Goal: Task Accomplishment & Management: Use online tool/utility

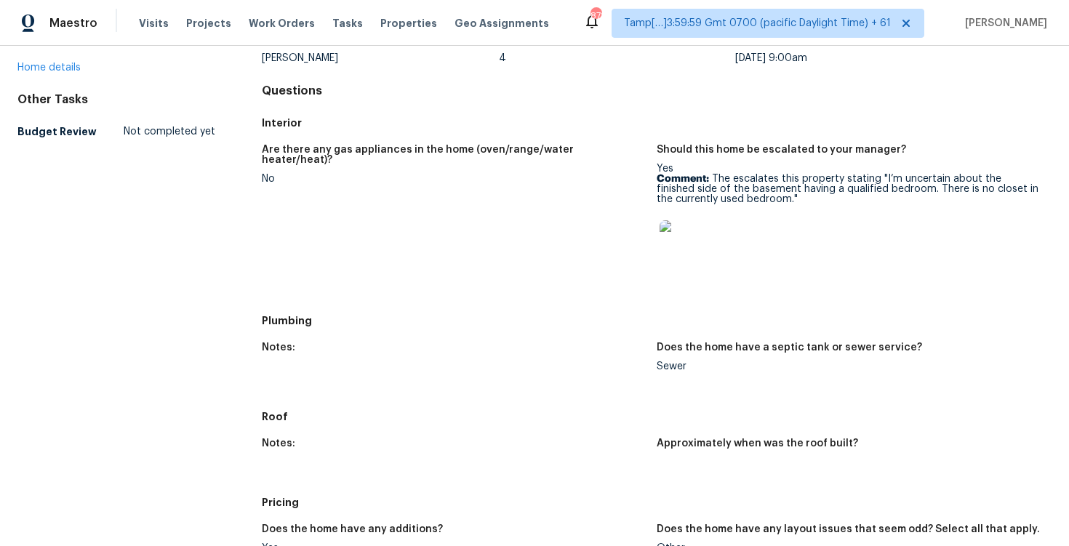
scroll to position [129, 0]
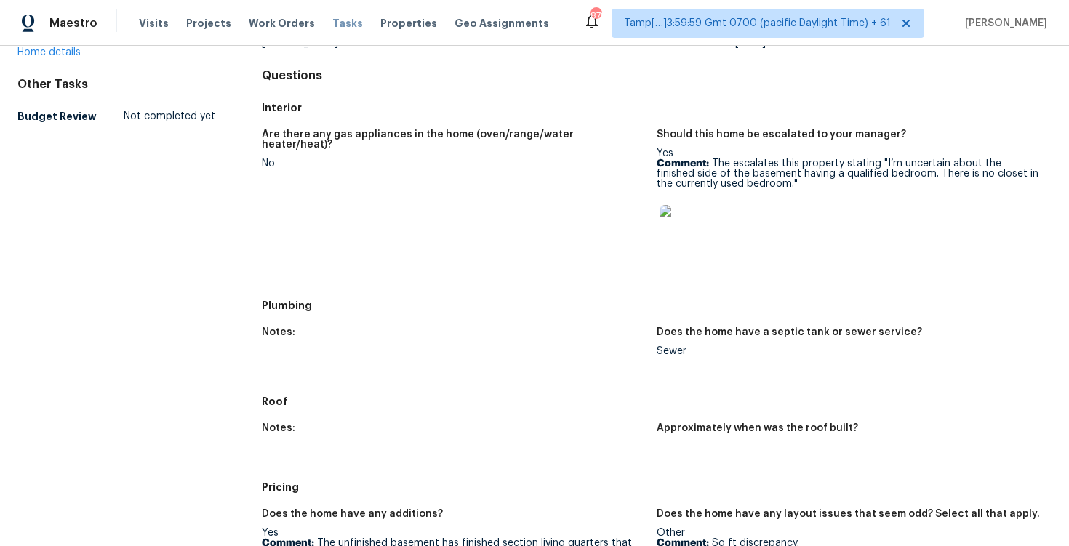
click at [332, 19] on span "Tasks" at bounding box center [347, 23] width 31 height 10
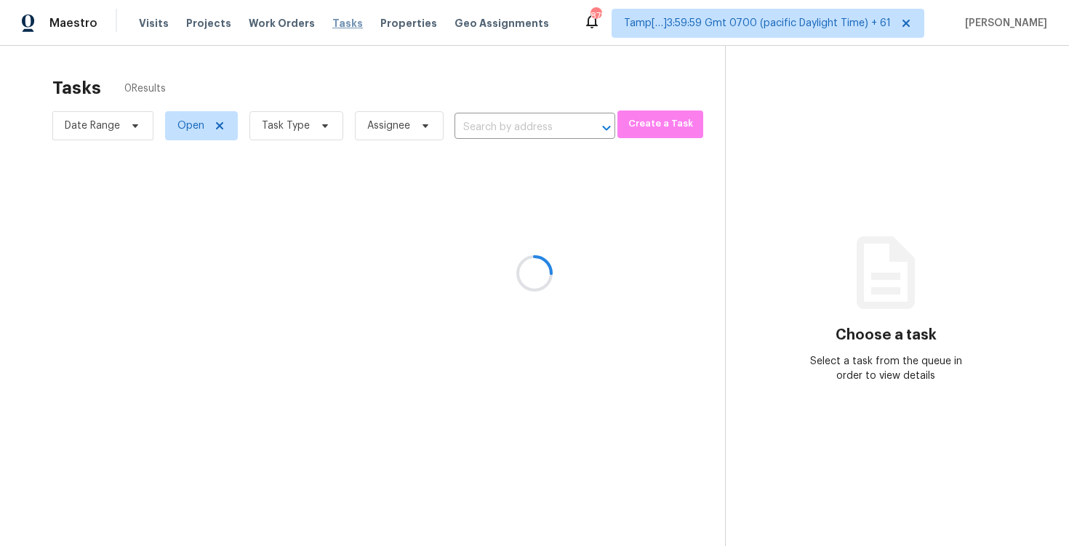
click at [326, 19] on div at bounding box center [534, 273] width 1069 height 546
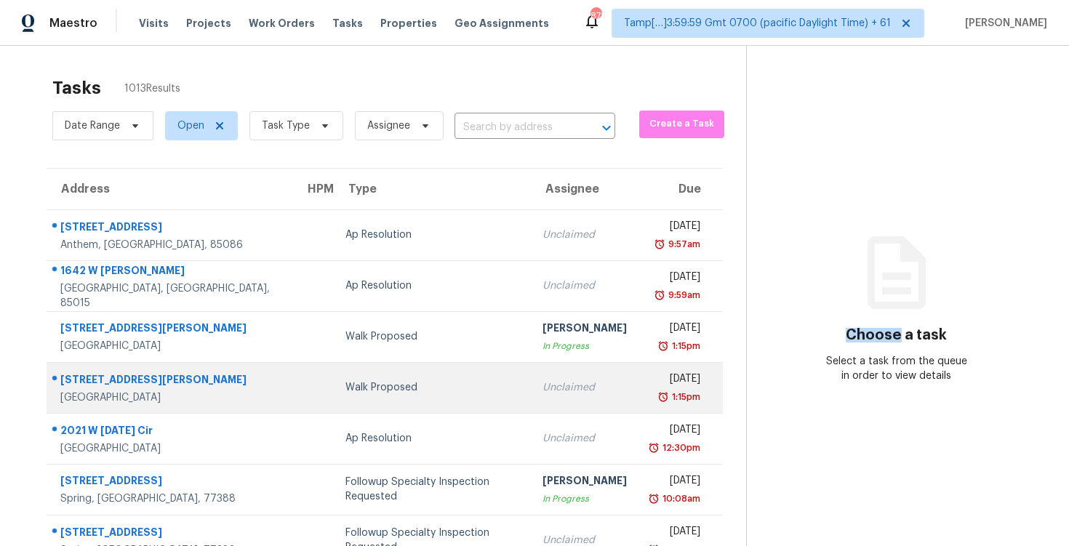
scroll to position [9, 0]
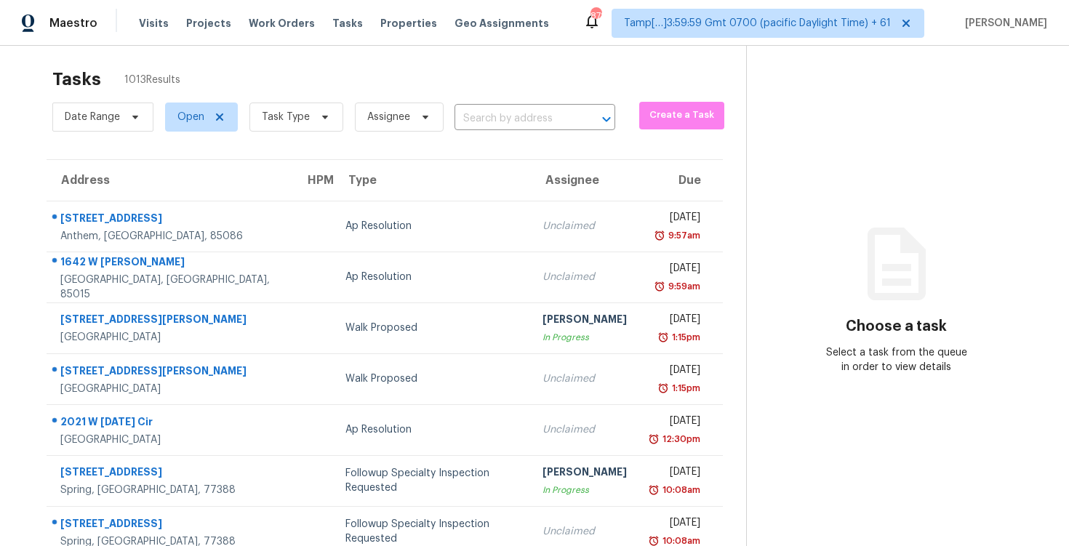
click at [292, 133] on span "Task Type" at bounding box center [290, 117] width 105 height 38
click at [292, 116] on span "Task Type" at bounding box center [286, 117] width 48 height 15
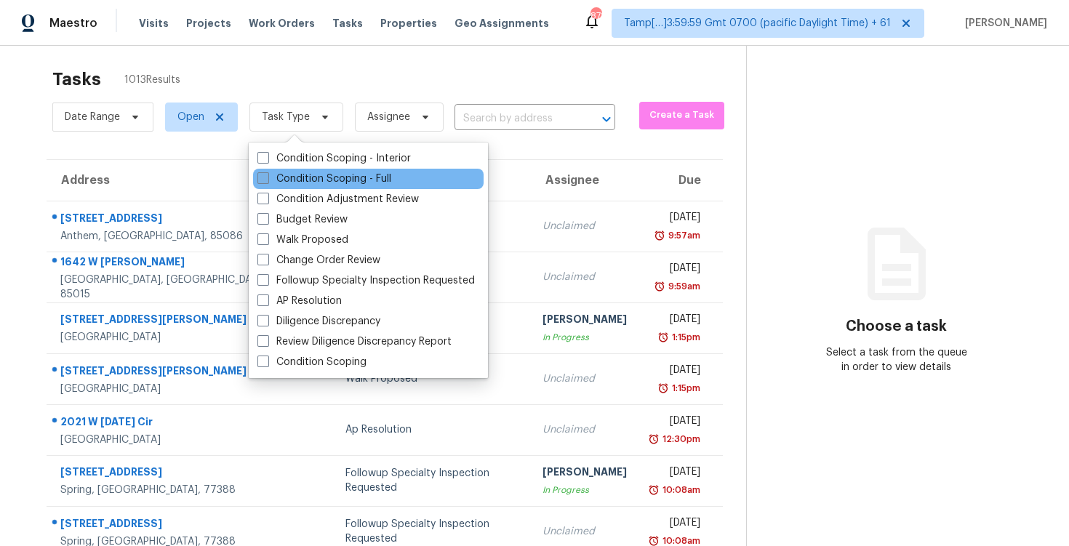
click at [306, 182] on label "Condition Scoping - Full" at bounding box center [324, 179] width 134 height 15
click at [267, 181] on input "Condition Scoping - Full" at bounding box center [261, 176] width 9 height 9
checkbox input "true"
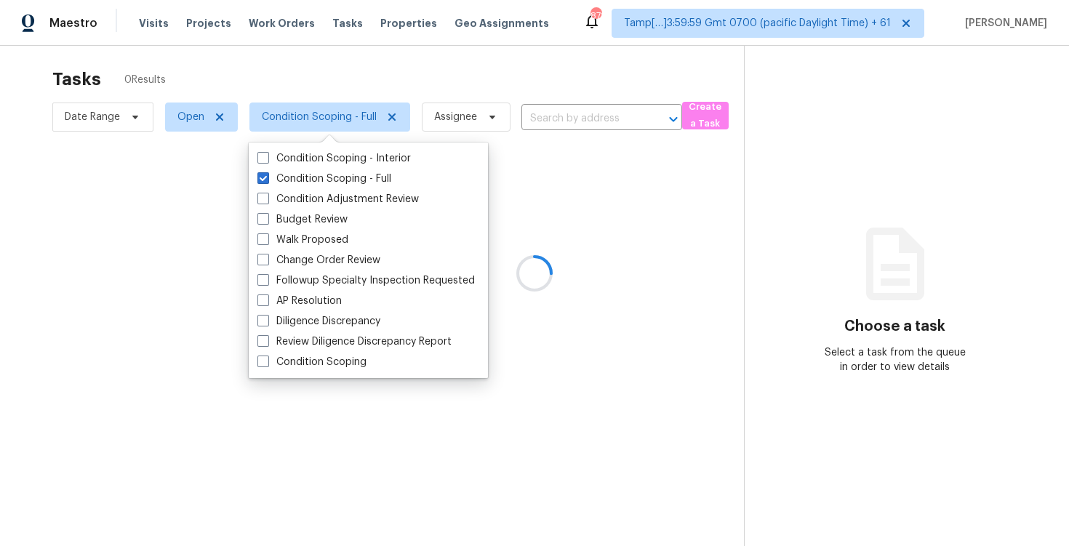
click at [256, 100] on div at bounding box center [534, 273] width 1069 height 546
